Goal: Use online tool/utility: Utilize a website feature to perform a specific function

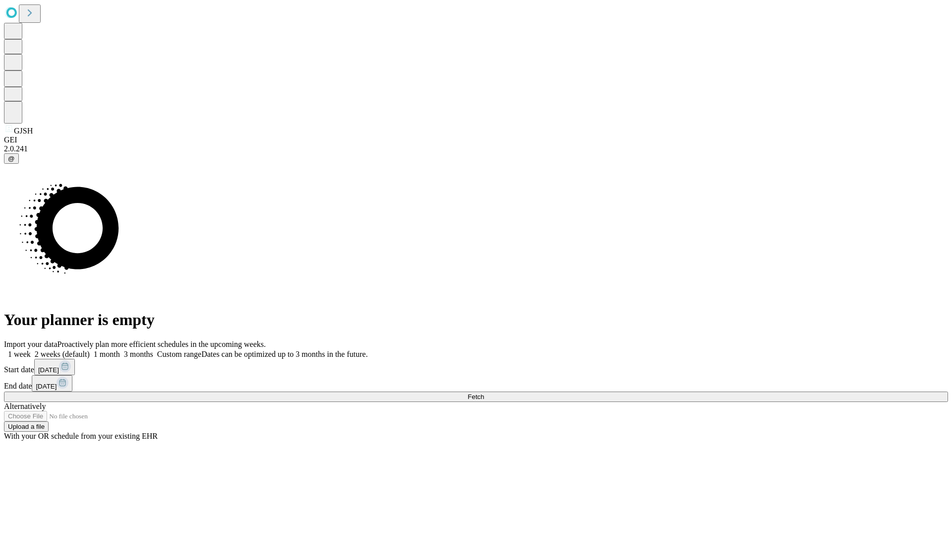
click at [484, 393] on span "Fetch" at bounding box center [476, 396] width 16 height 7
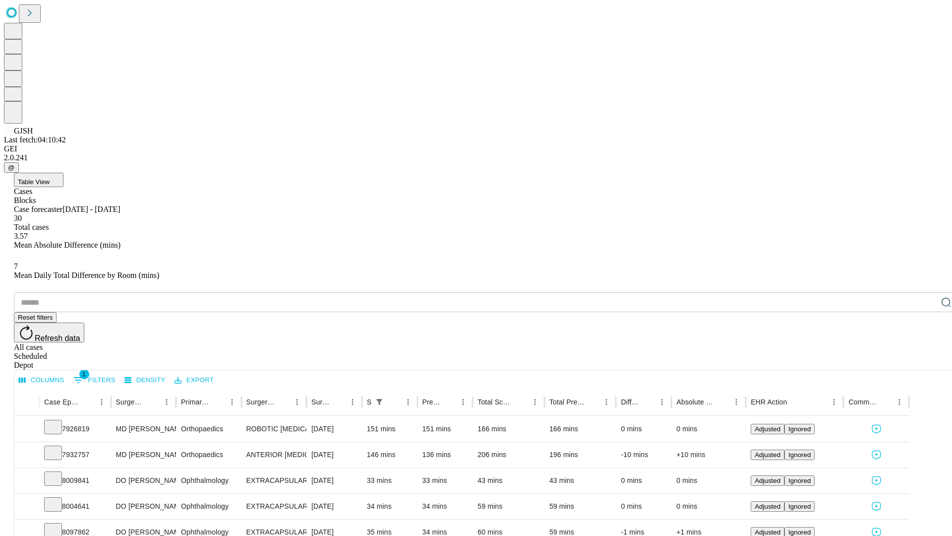
click at [50, 178] on span "Table View" at bounding box center [34, 181] width 32 height 7
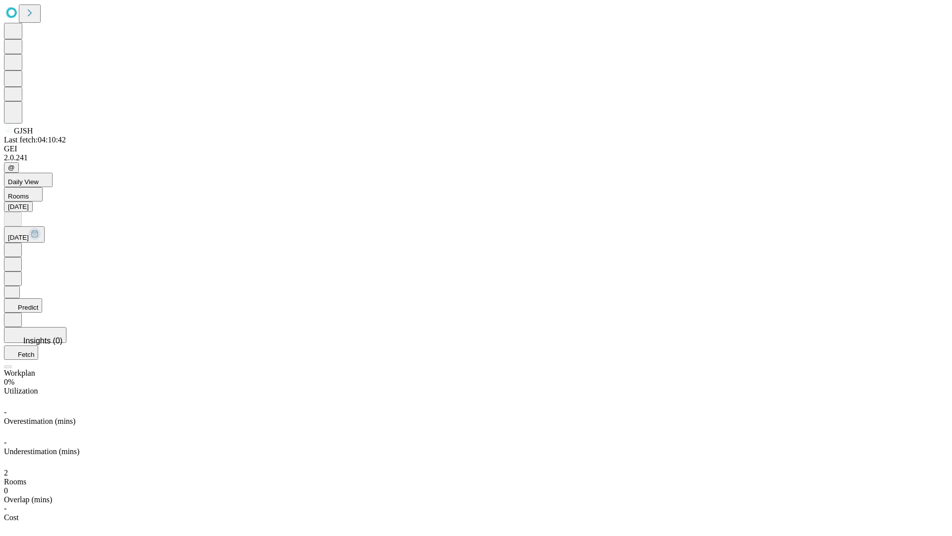
click at [42, 298] on button "Predict" at bounding box center [23, 305] width 38 height 14
